Goal: Information Seeking & Learning: Learn about a topic

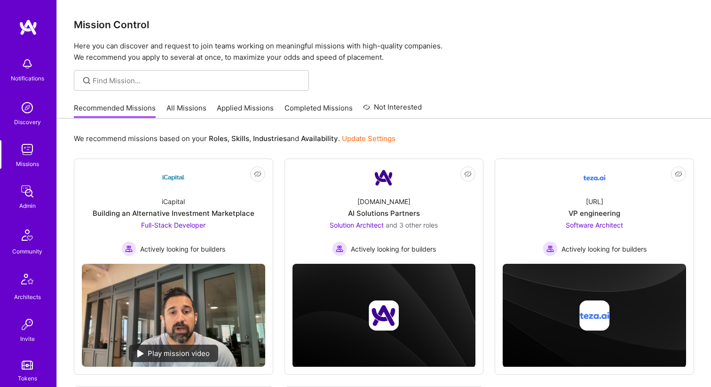
click at [182, 113] on link "All Missions" at bounding box center [187, 111] width 40 height 16
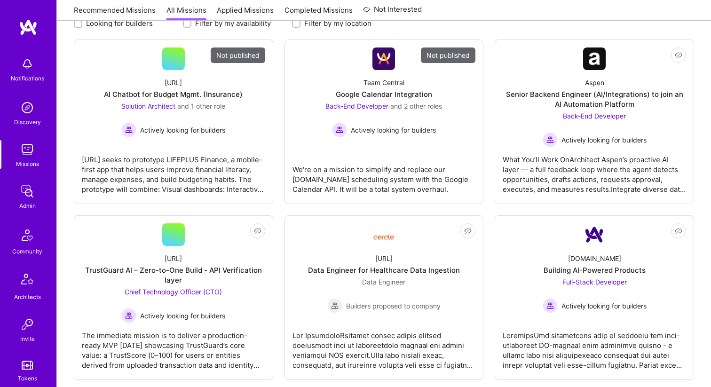
scroll to position [141, 0]
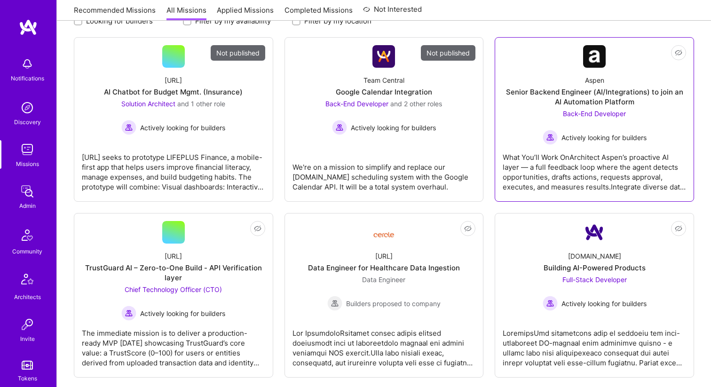
click at [501, 149] on div "Not Interested Aspen Senior Backend Engineer (AI/Integrations) to join an AI Au…" at bounding box center [594, 119] width 199 height 165
click at [510, 142] on div "Aspen Senior Backend Engineer (AI/Integrations) to join an AI Automation Platfo…" at bounding box center [594, 106] width 183 height 77
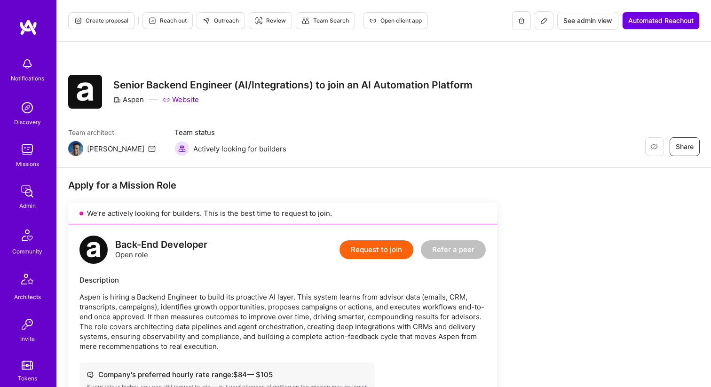
click at [191, 106] on div "Senior Backend Engineer (AI/Integrations) to join an AI Automation Platform Asp…" at bounding box center [292, 92] width 359 height 34
click at [193, 100] on link "Website" at bounding box center [181, 100] width 36 height 10
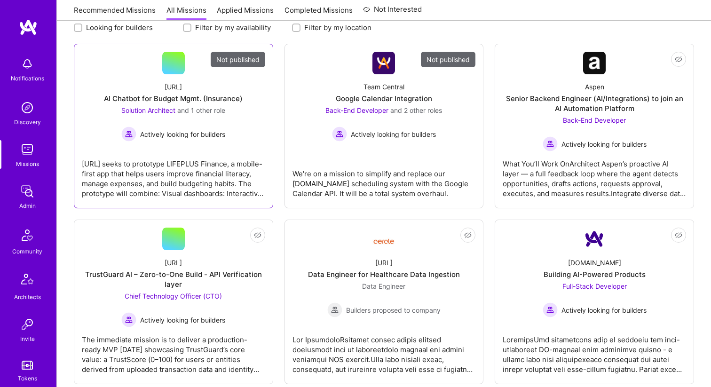
scroll to position [218, 0]
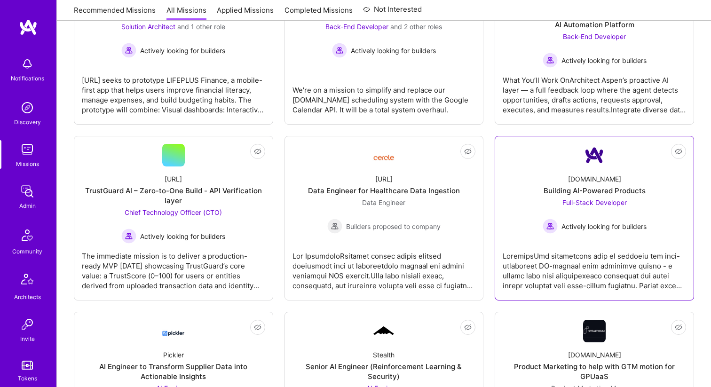
click at [525, 159] on link "Not Interested [DOMAIN_NAME] Building AI-Powered Products Full-Stack Developer …" at bounding box center [594, 218] width 183 height 149
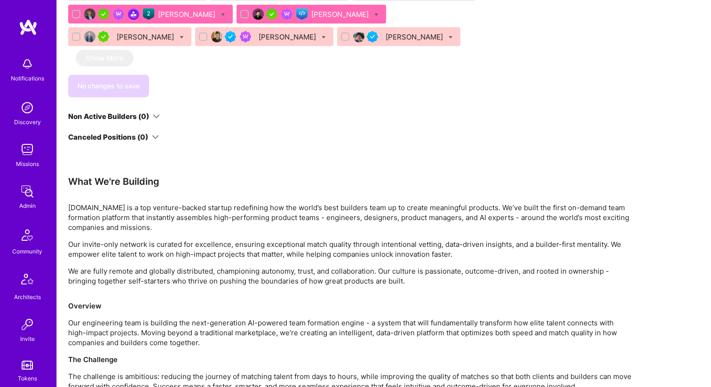
scroll to position [863, 0]
